Goal: Information Seeking & Learning: Learn about a topic

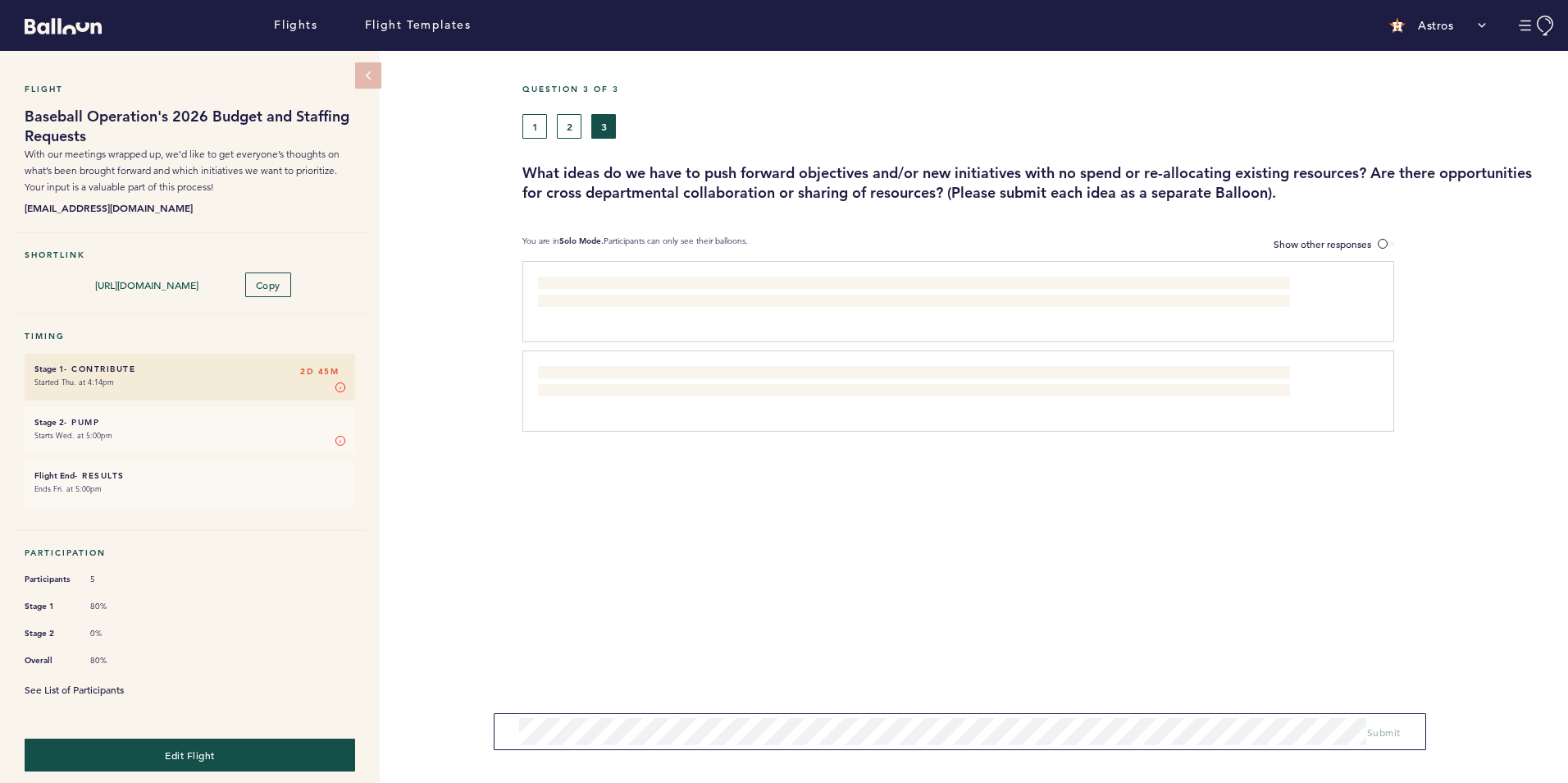
click at [115, 683] on link "See List of Participants" at bounding box center [74, 690] width 99 height 13
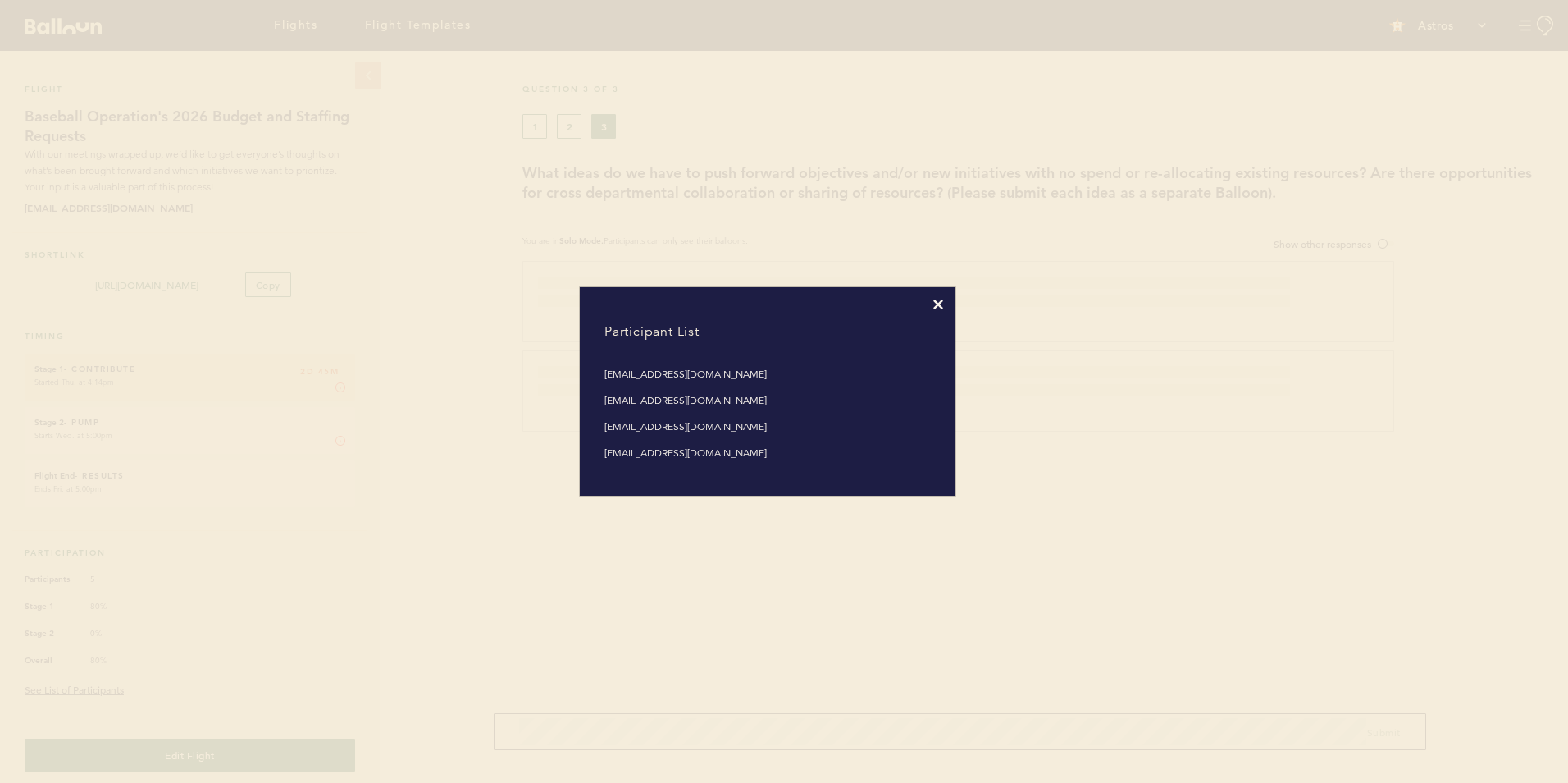
click at [935, 302] on icon at bounding box center [938, 304] width 10 height 10
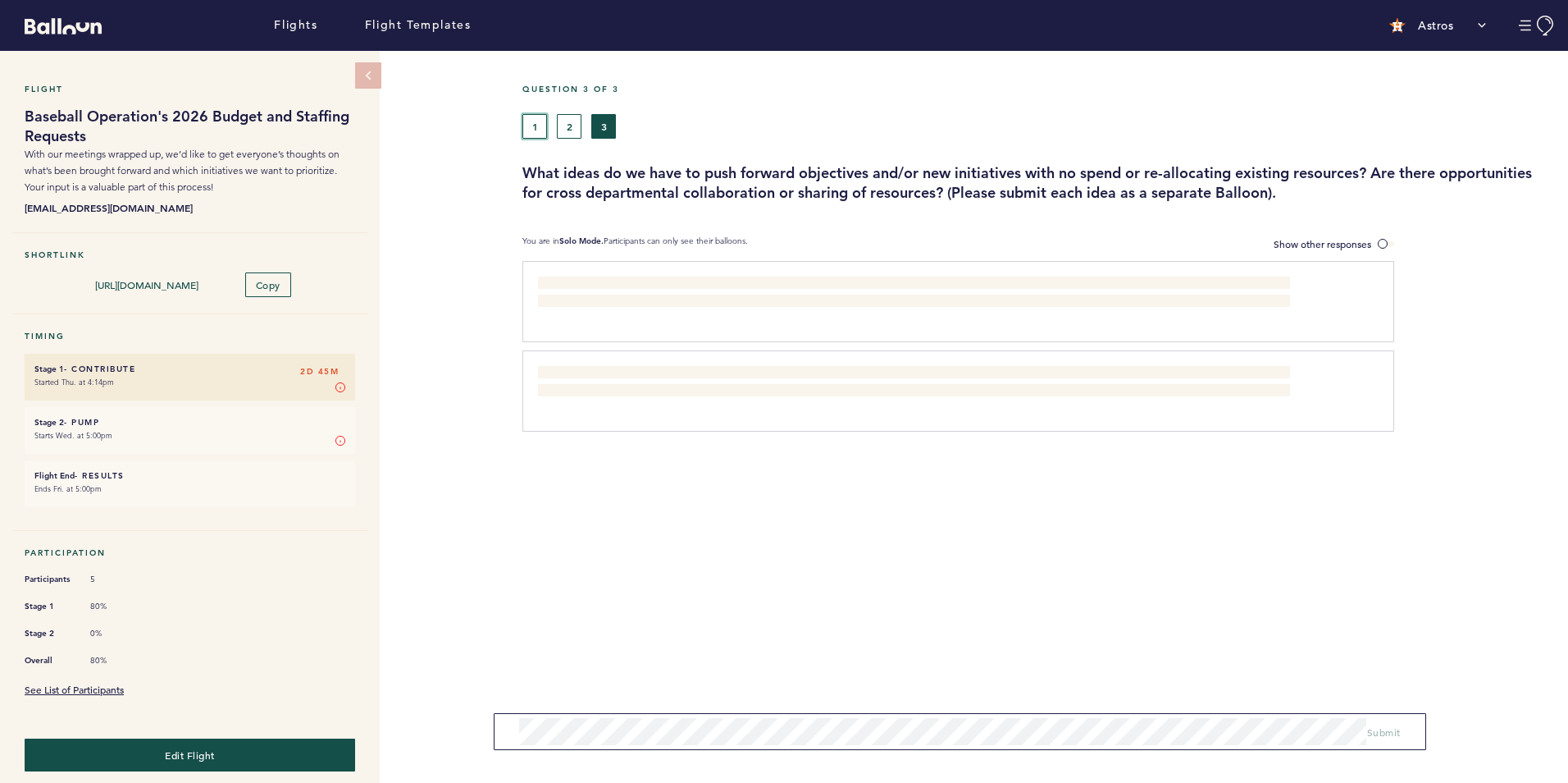
click at [531, 121] on button "1" at bounding box center [535, 127] width 25 height 25
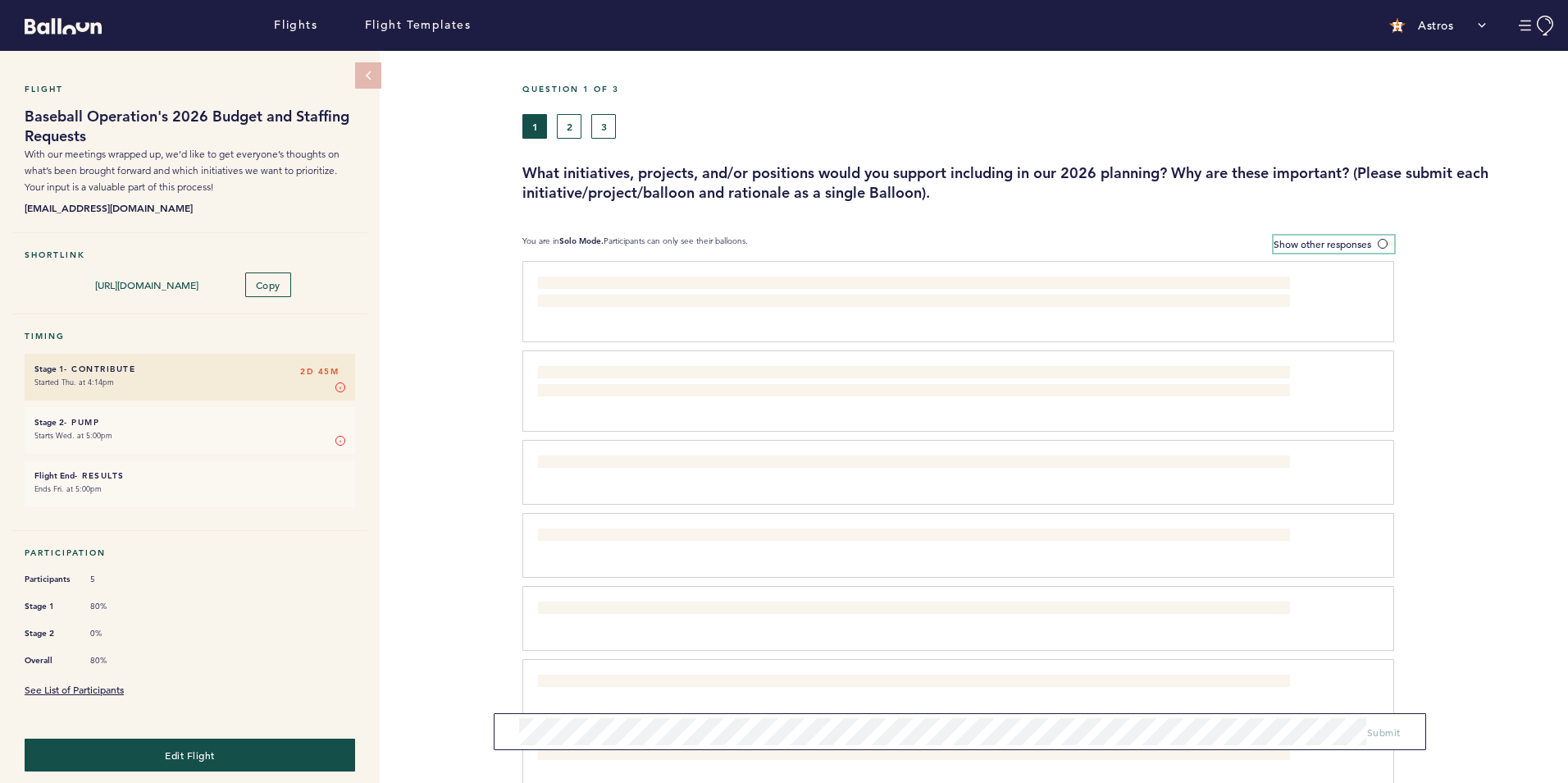
click at [1286, 248] on span "Show other responses" at bounding box center [1322, 244] width 97 height 13
click at [0, 0] on input "Show other responses" at bounding box center [0, 0] width 0 height 0
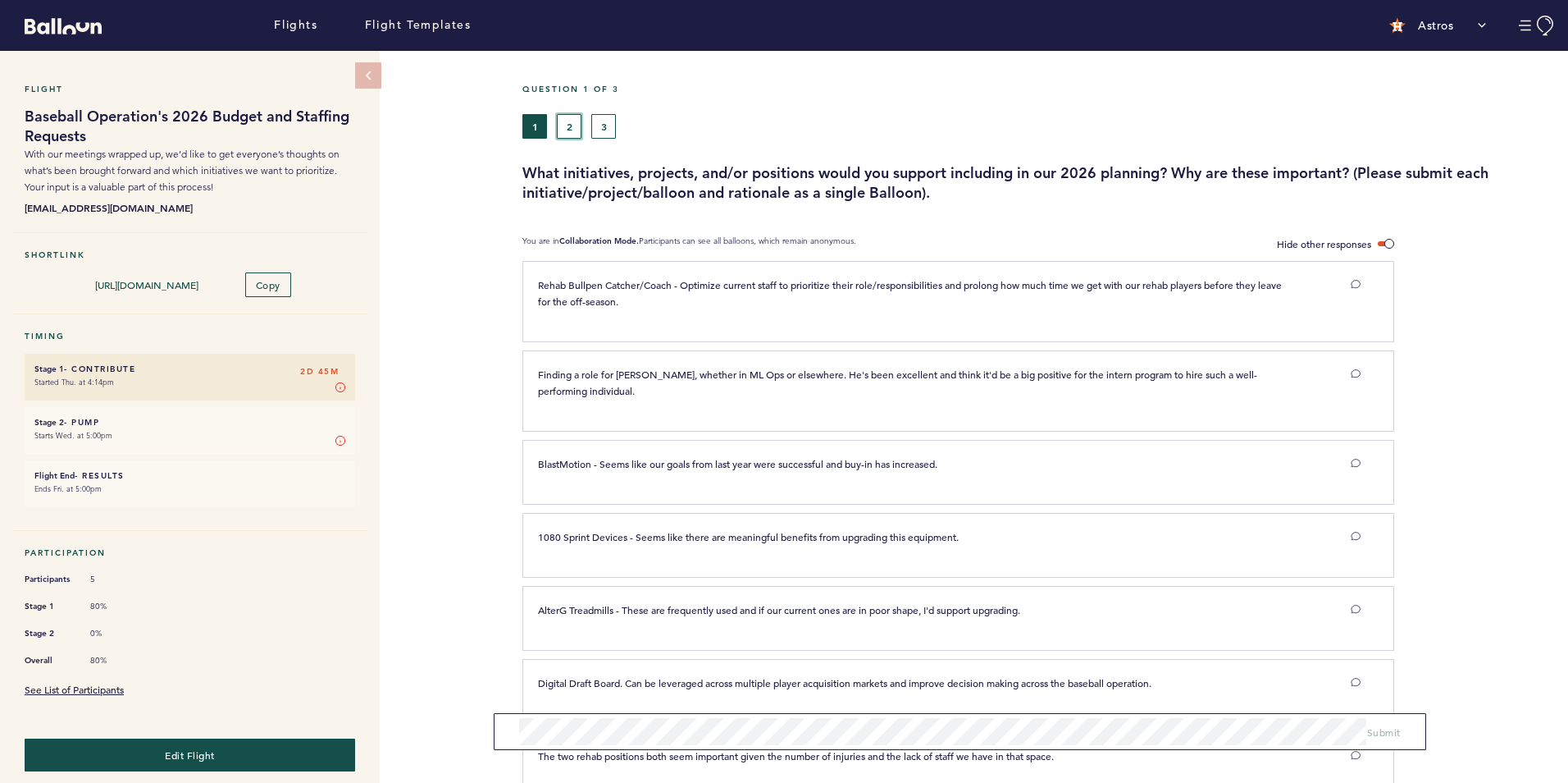
click at [571, 125] on button "2" at bounding box center [569, 127] width 25 height 25
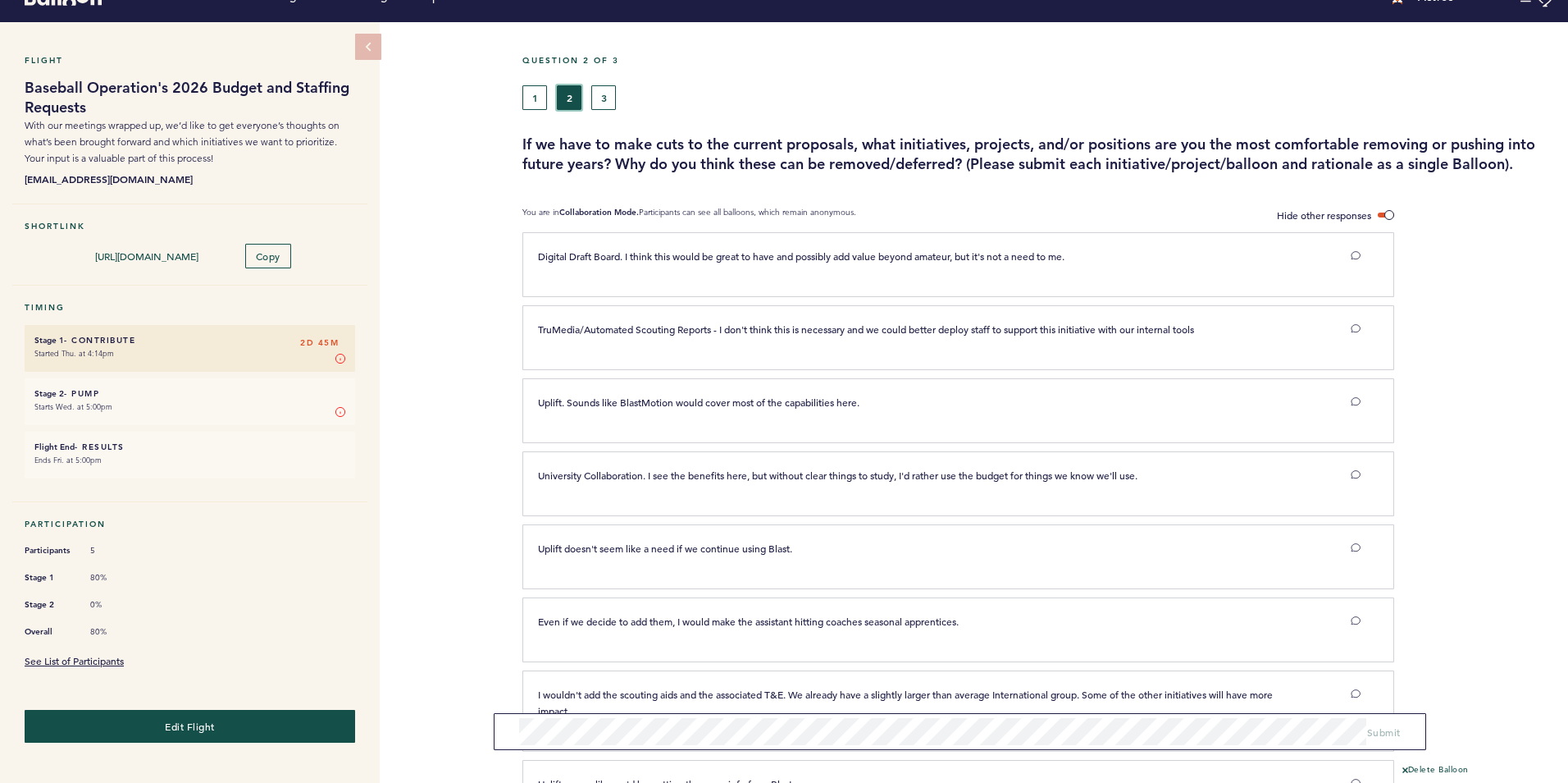
scroll to position [15, 0]
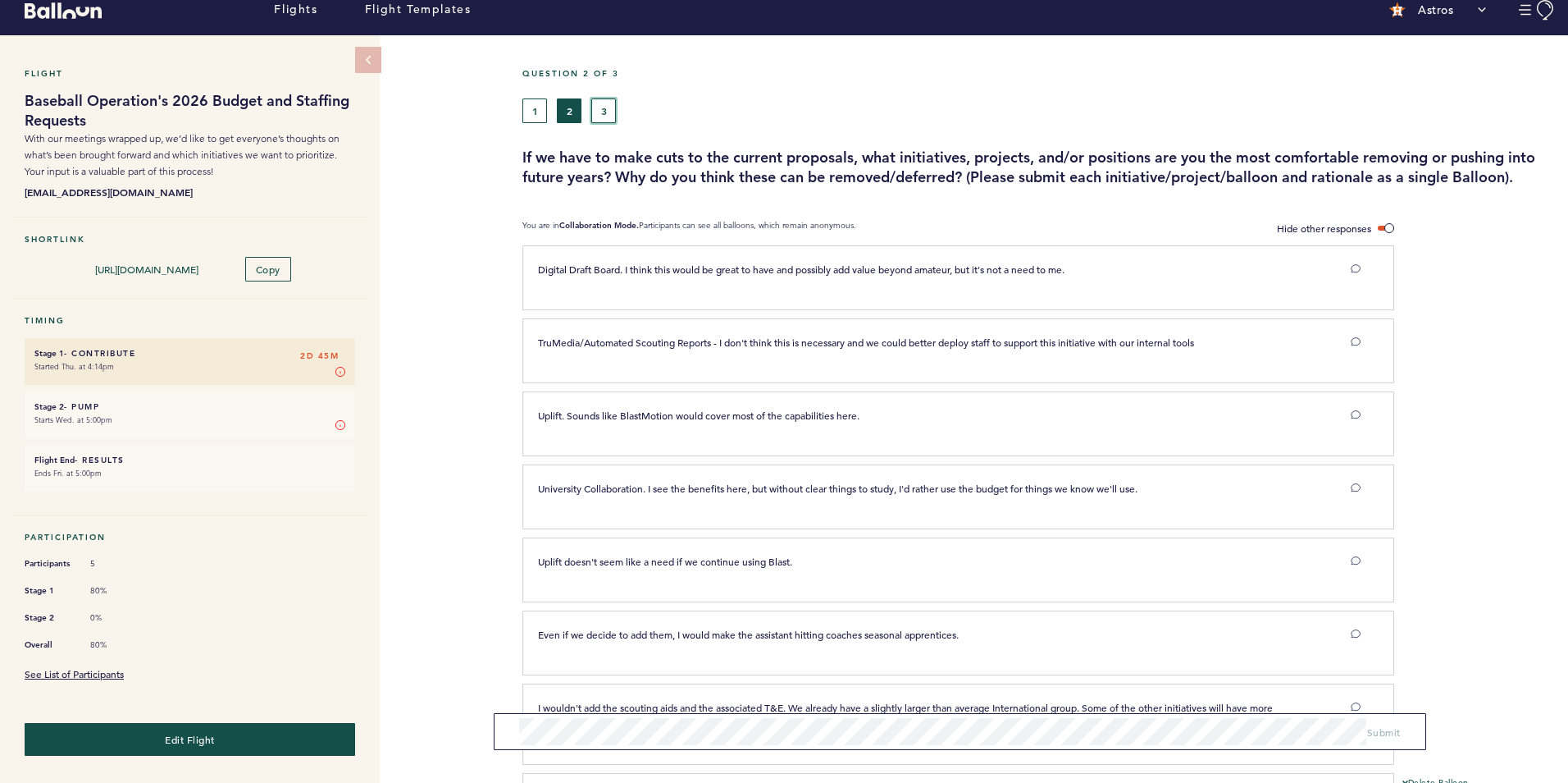
click at [601, 110] on button "3" at bounding box center [603, 111] width 25 height 25
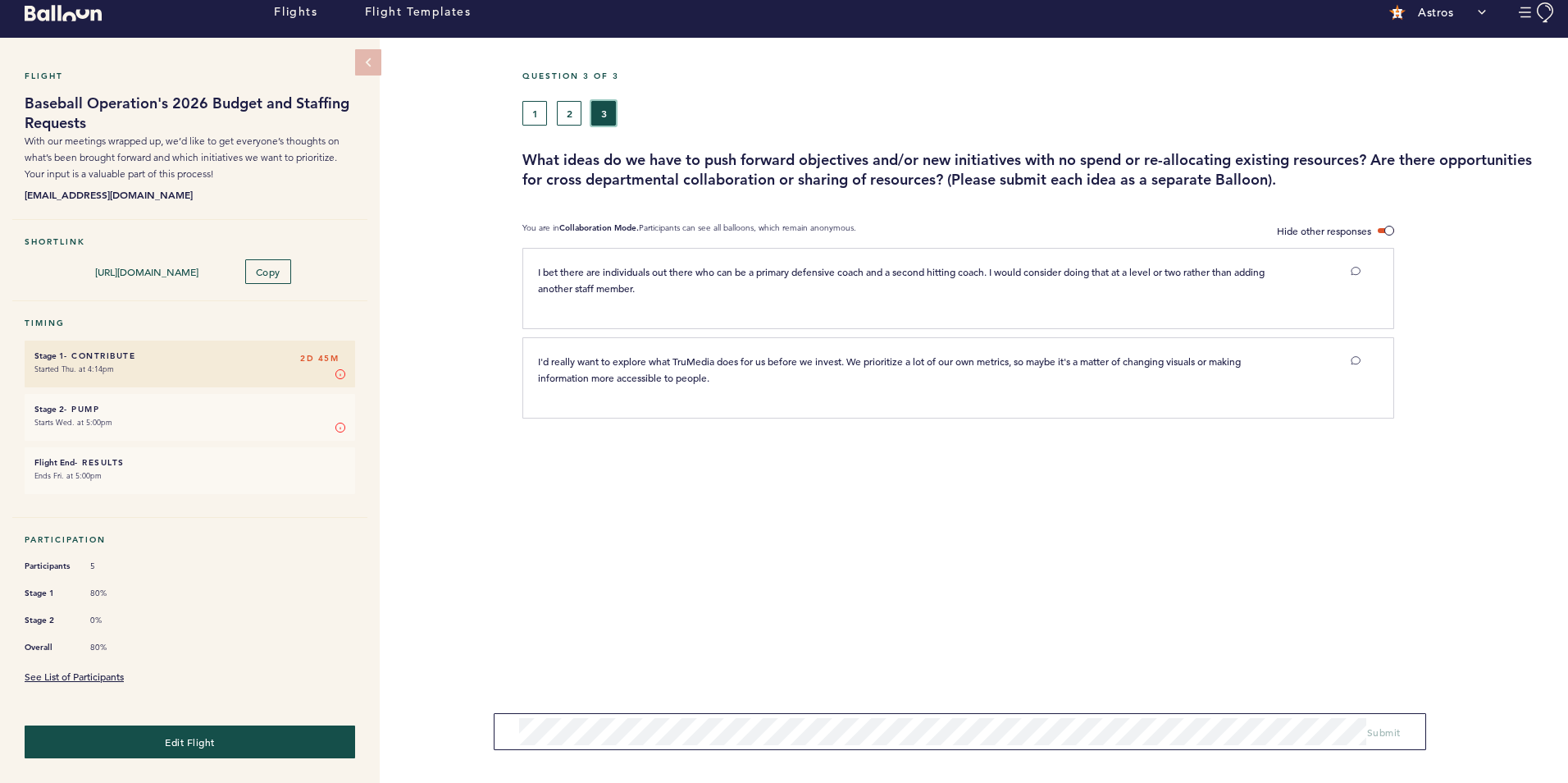
scroll to position [8, 0]
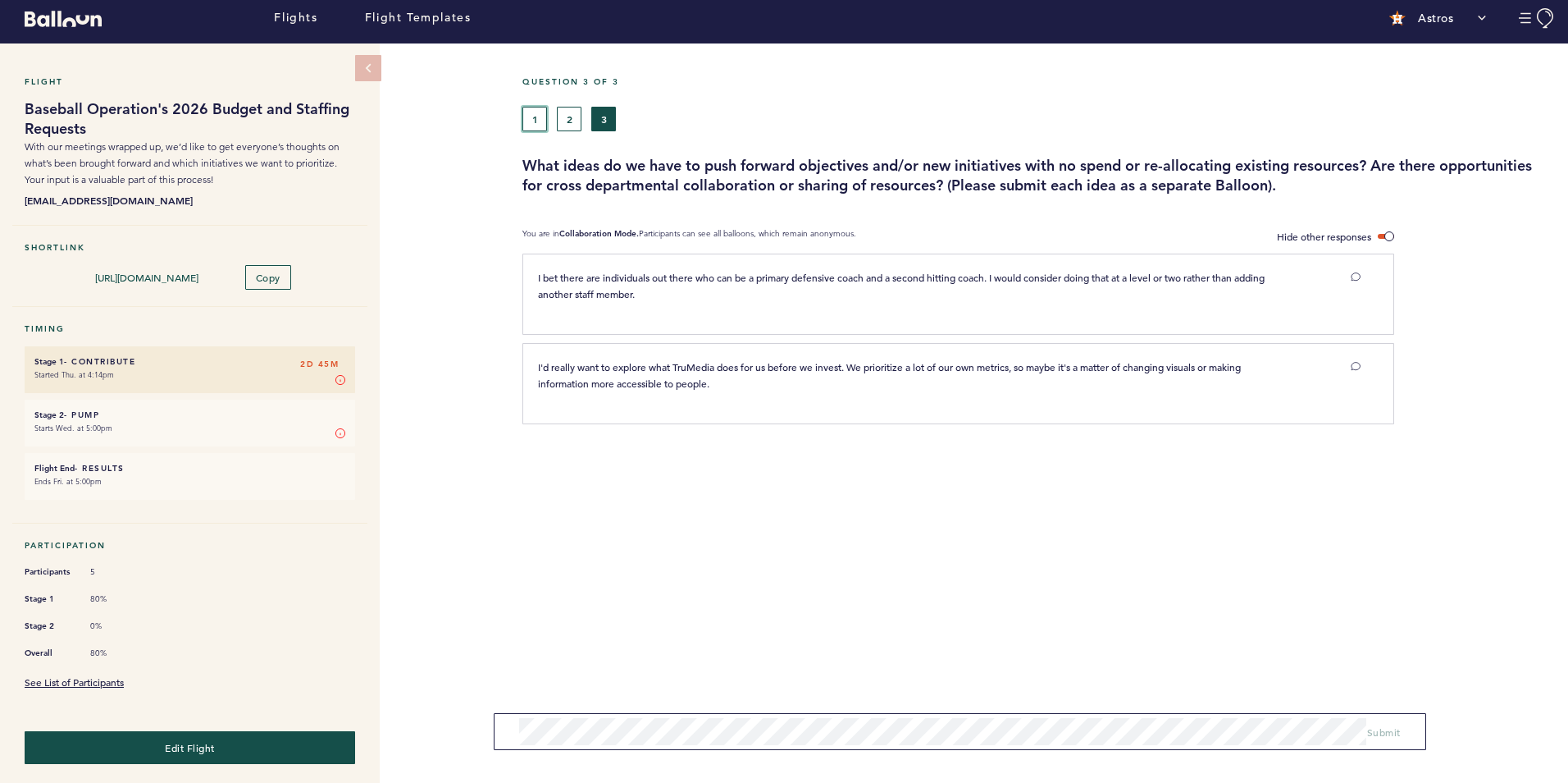
click at [532, 126] on button "1" at bounding box center [535, 119] width 25 height 25
